Goal: Navigation & Orientation: Go to known website

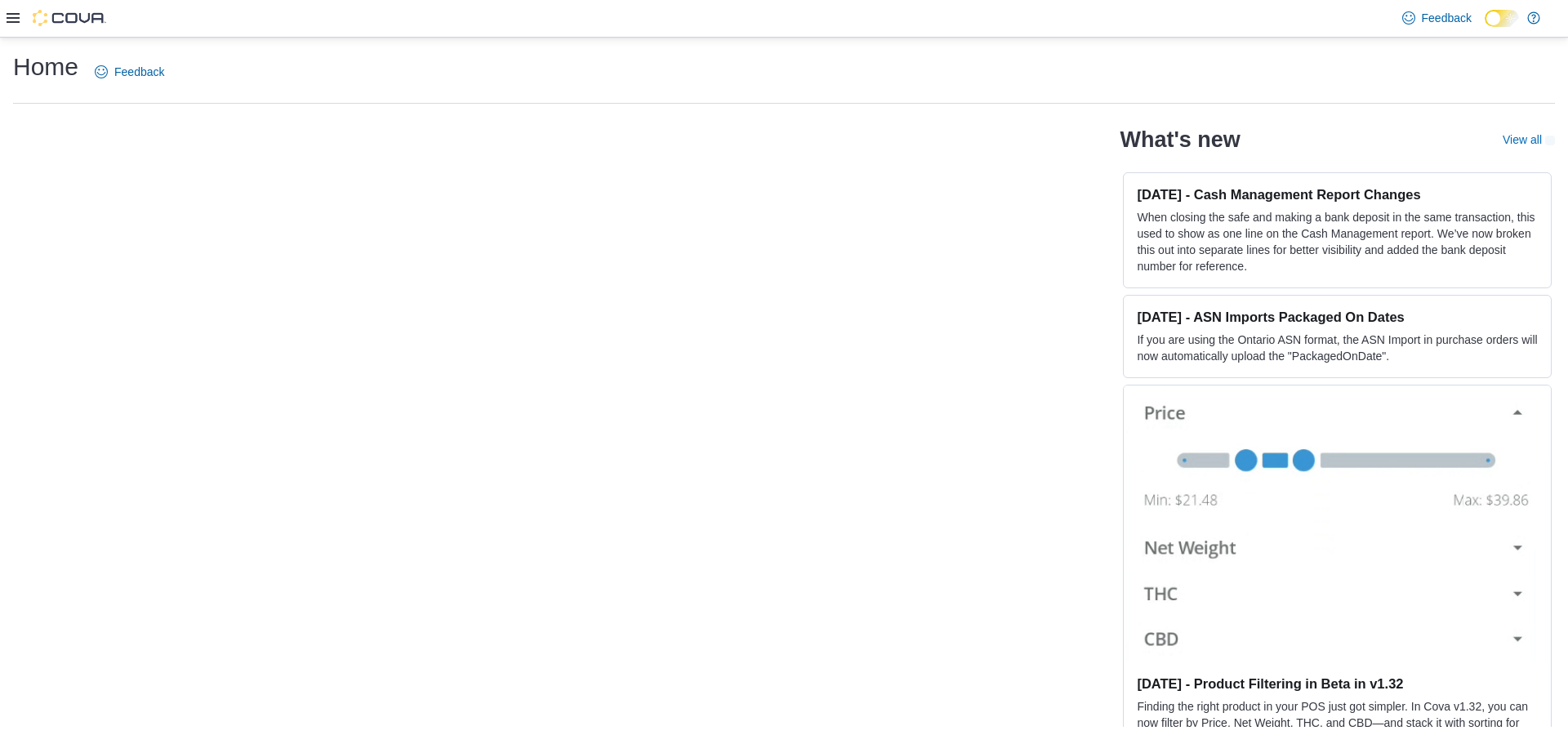
click at [546, 31] on div "Feedback Dark Mode" at bounding box center [784, 19] width 1568 height 38
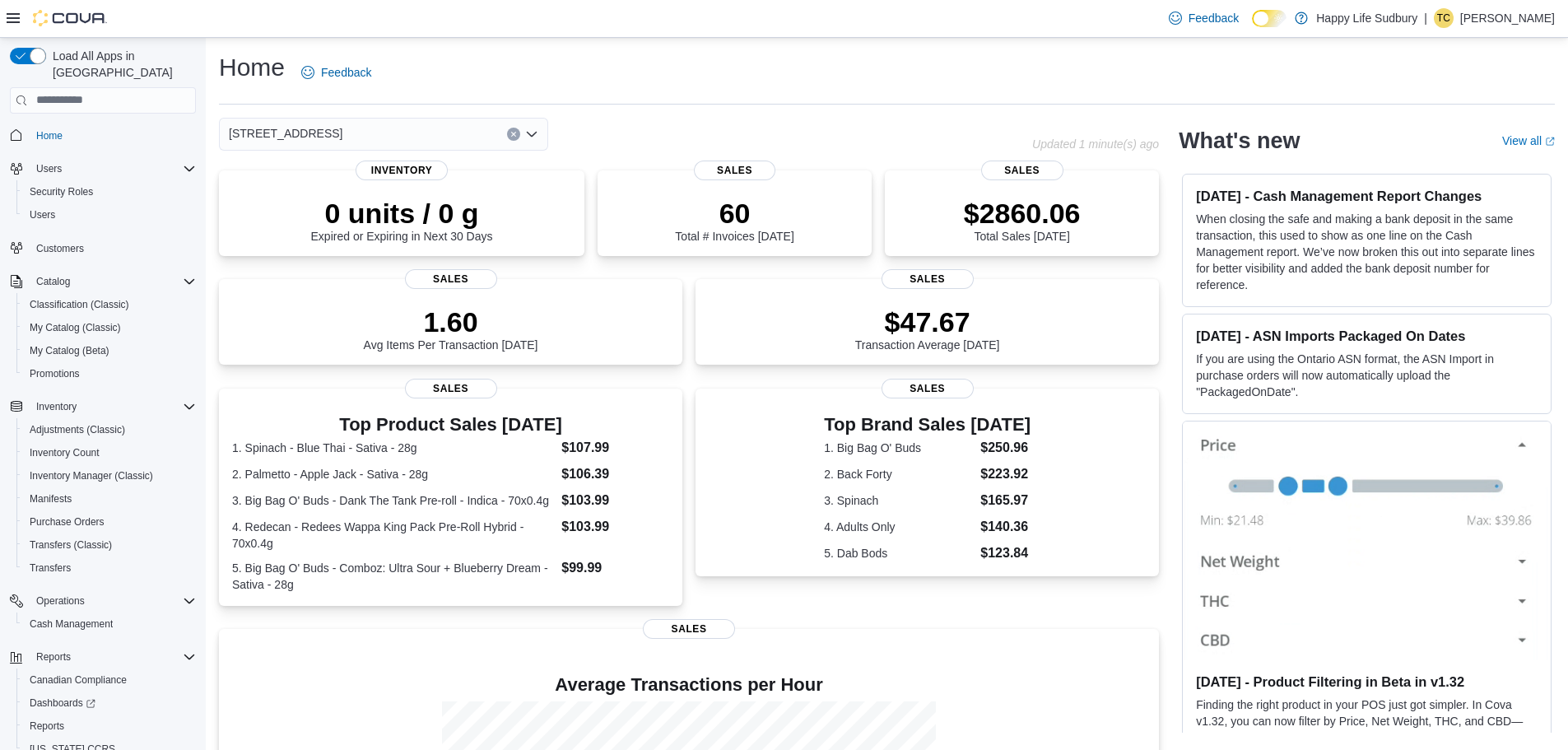
click at [551, 31] on div "Feedback Dark Mode Happy Life Sudbury | [PERSON_NAME]" at bounding box center [784, 19] width 1568 height 38
drag, startPoint x: 582, startPoint y: 83, endPoint x: 601, endPoint y: 98, distance: 24.2
click at [600, 94] on div "Home Feedback" at bounding box center [886, 78] width 1336 height 53
